Goal: Use online tool/utility: Utilize a website feature to perform a specific function

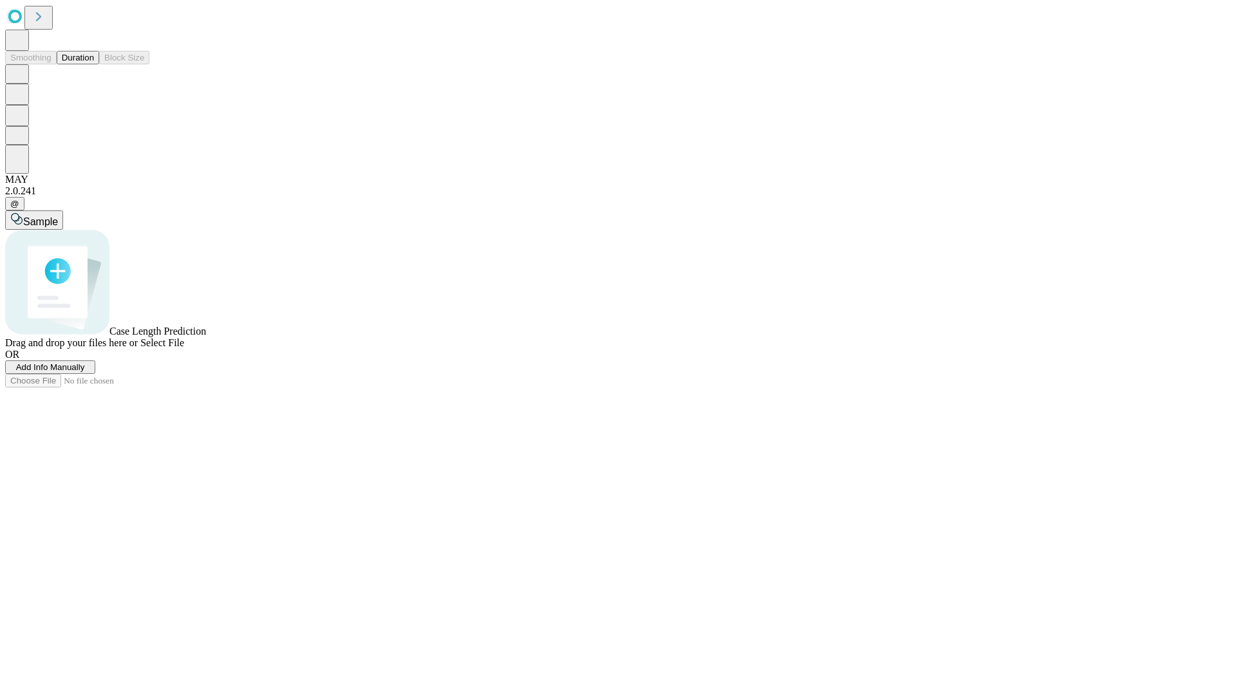
click at [94, 64] on button "Duration" at bounding box center [78, 58] width 42 height 14
click at [184, 348] on span "Select File" at bounding box center [162, 342] width 44 height 11
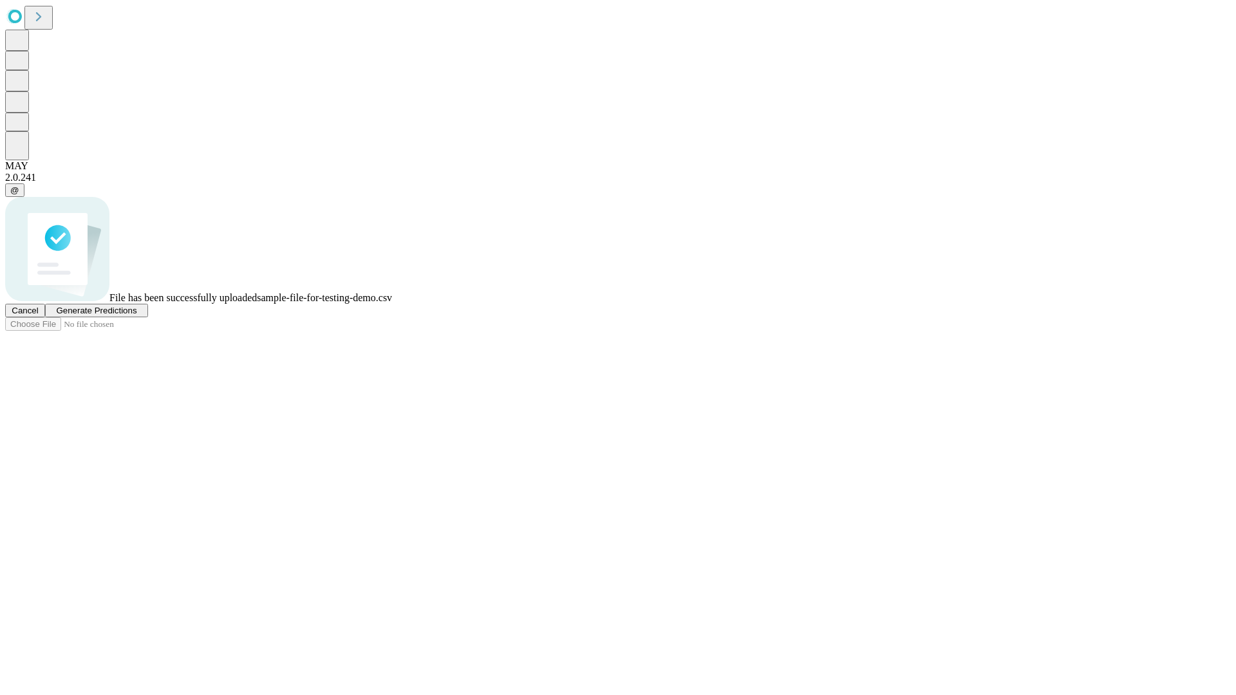
click at [137, 315] on span "Generate Predictions" at bounding box center [96, 311] width 80 height 10
